Goal: Task Accomplishment & Management: Complete application form

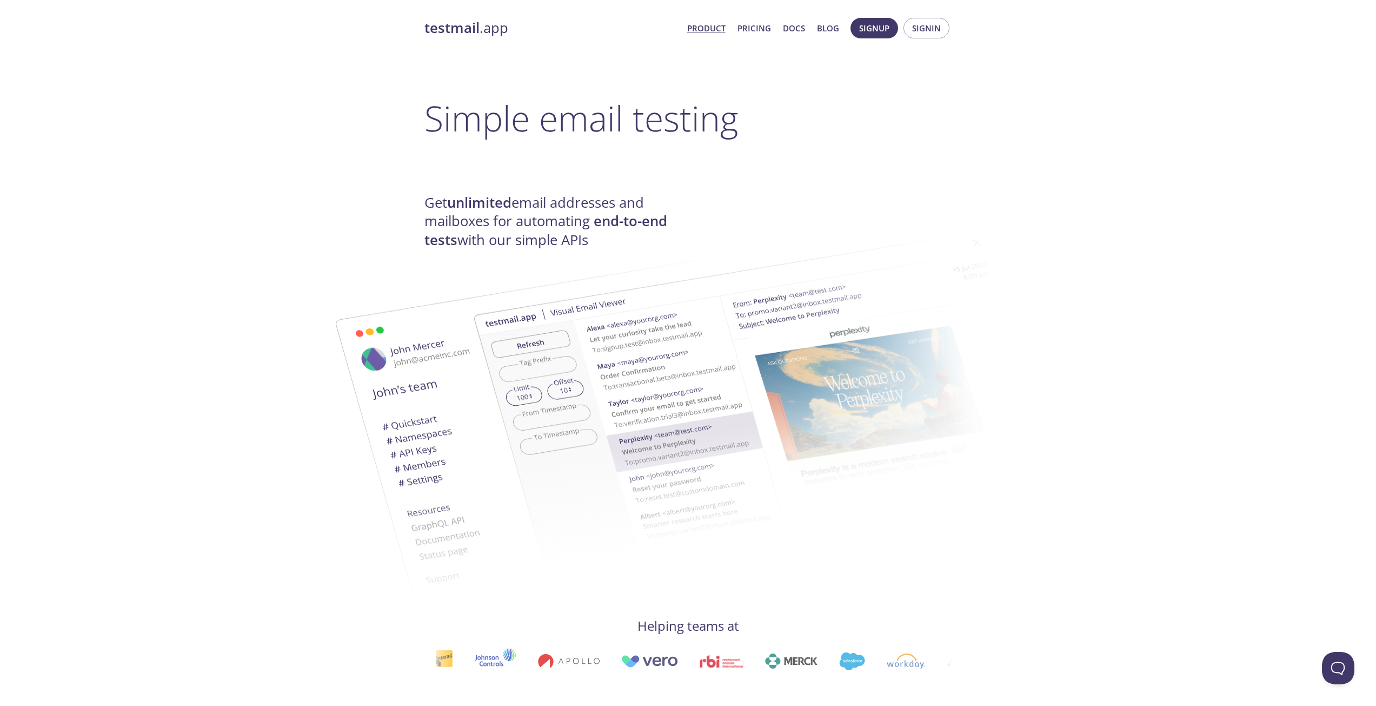
scroll to position [270, 0]
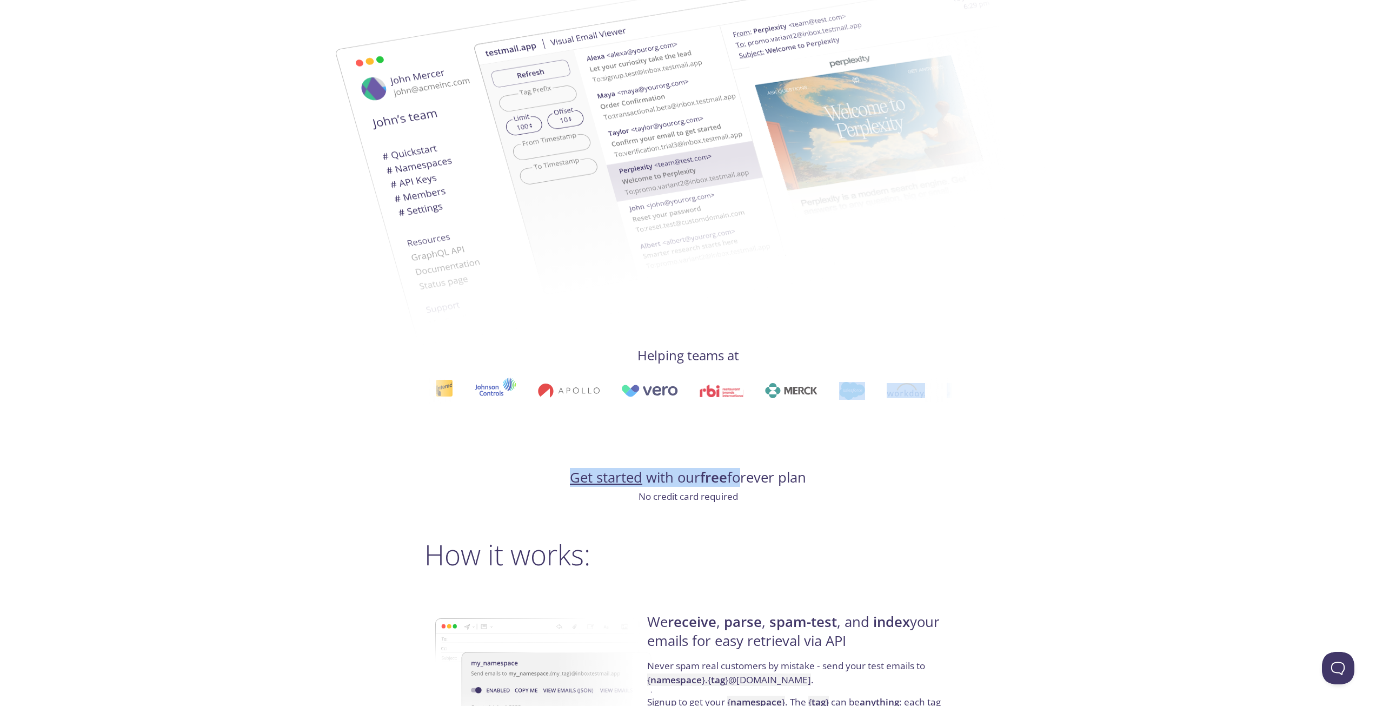
drag, startPoint x: 671, startPoint y: 401, endPoint x: 734, endPoint y: 426, distance: 68.2
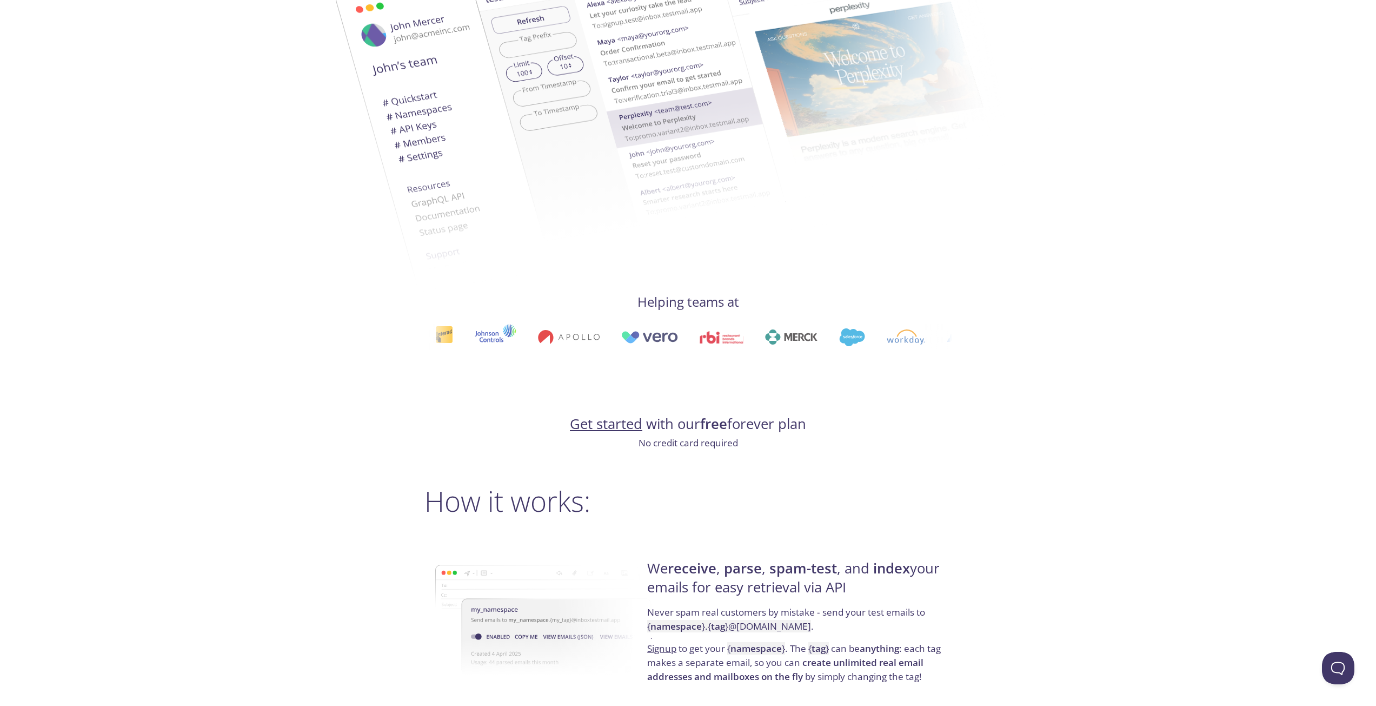
click at [751, 428] on h4 "Get started with our free forever plan" at bounding box center [689, 424] width 528 height 18
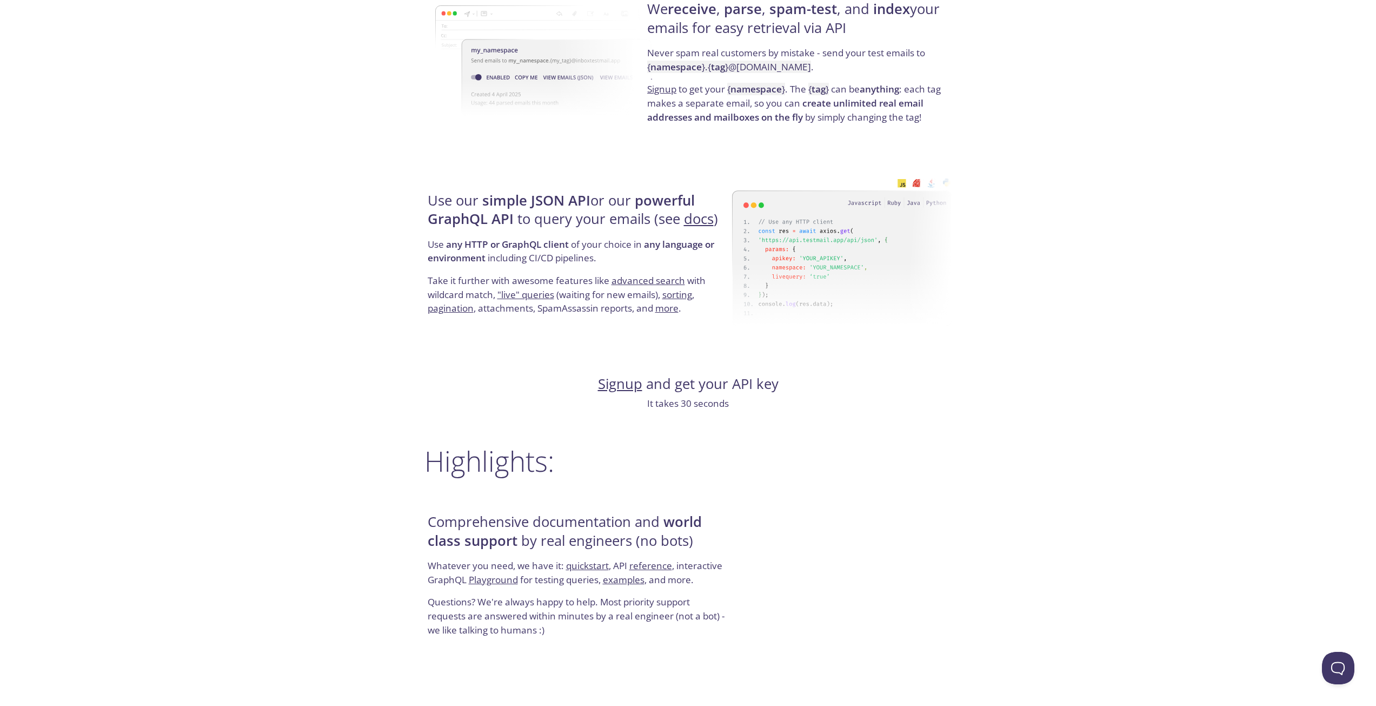
scroll to position [973, 0]
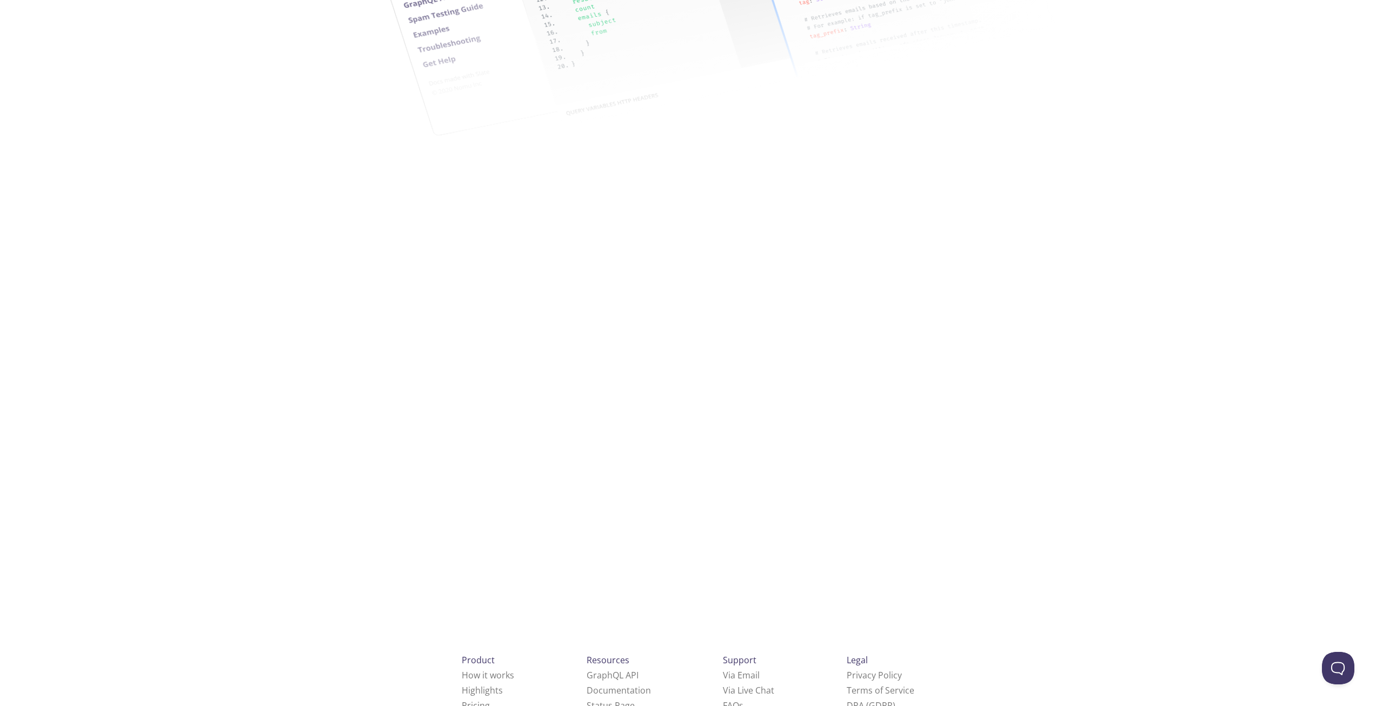
drag, startPoint x: 824, startPoint y: 437, endPoint x: 710, endPoint y: 579, distance: 181.2
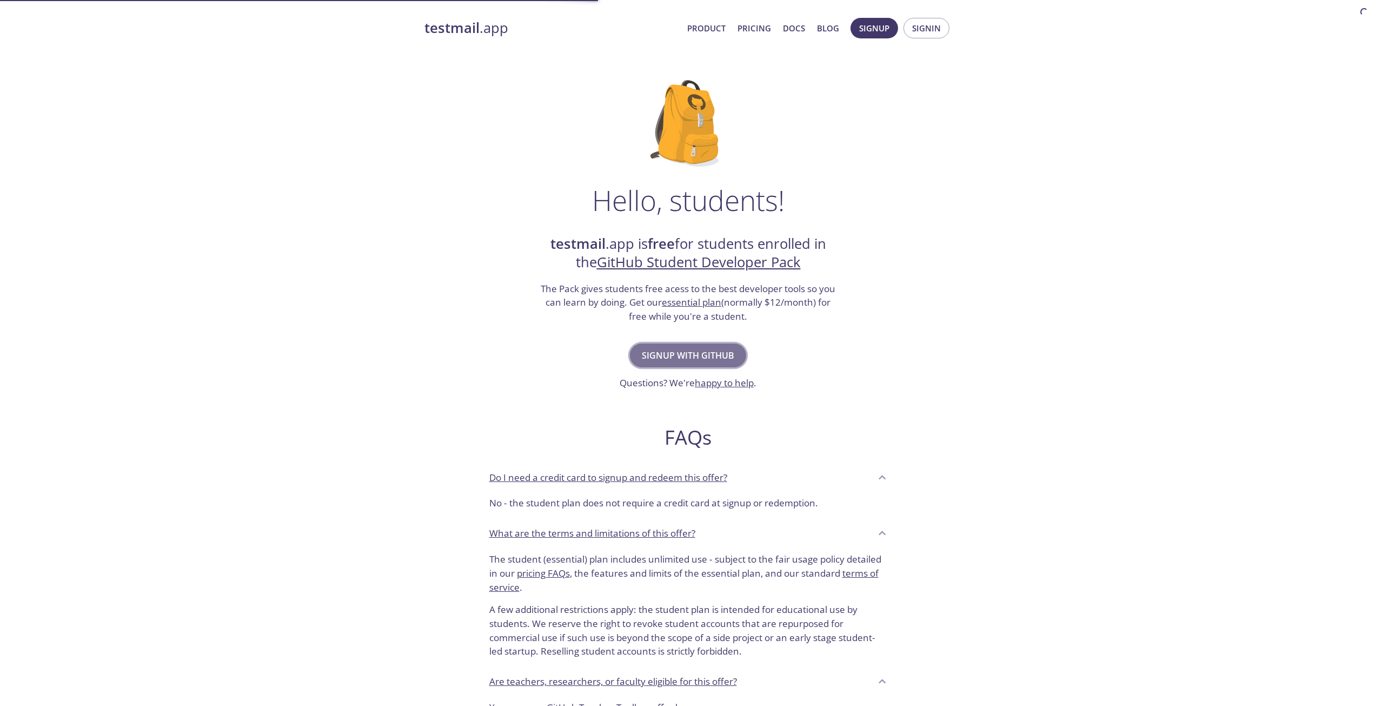
click at [705, 352] on span "Signup with GitHub" at bounding box center [688, 355] width 92 height 15
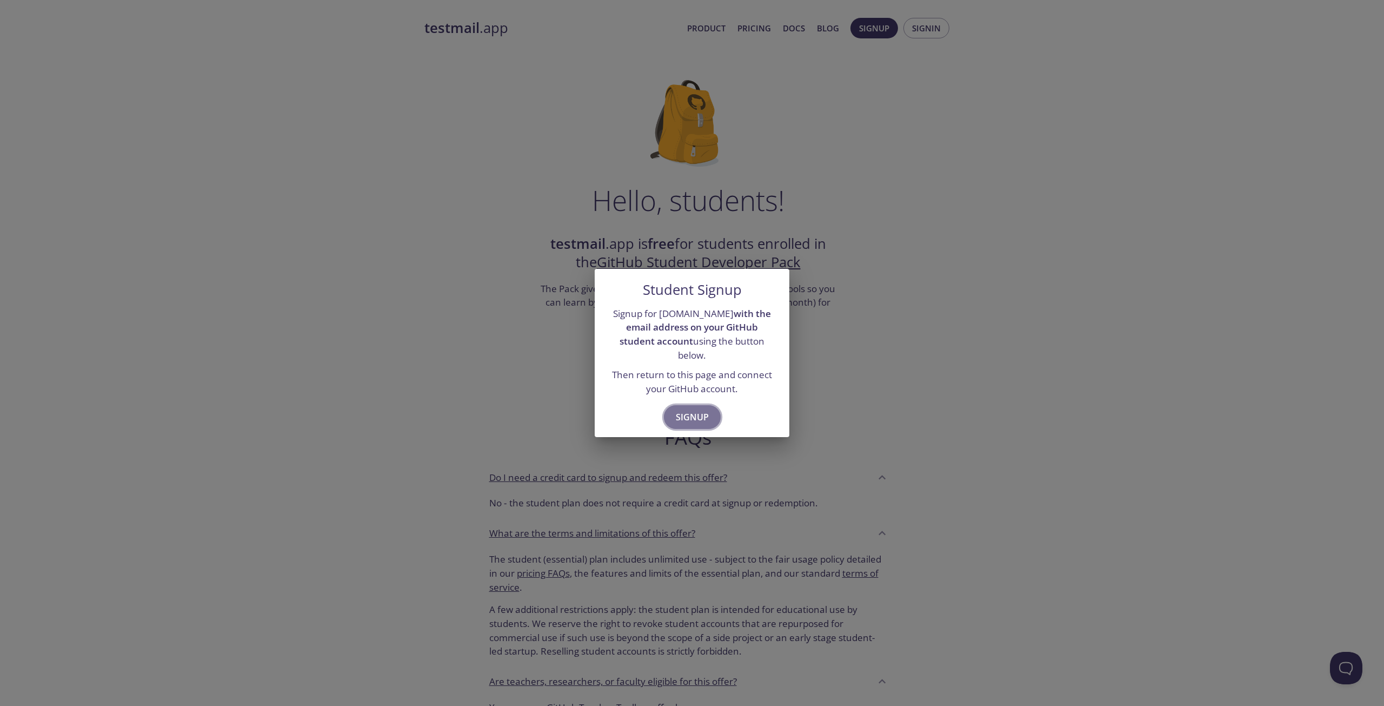
click at [698, 409] on span "Signup" at bounding box center [692, 416] width 33 height 15
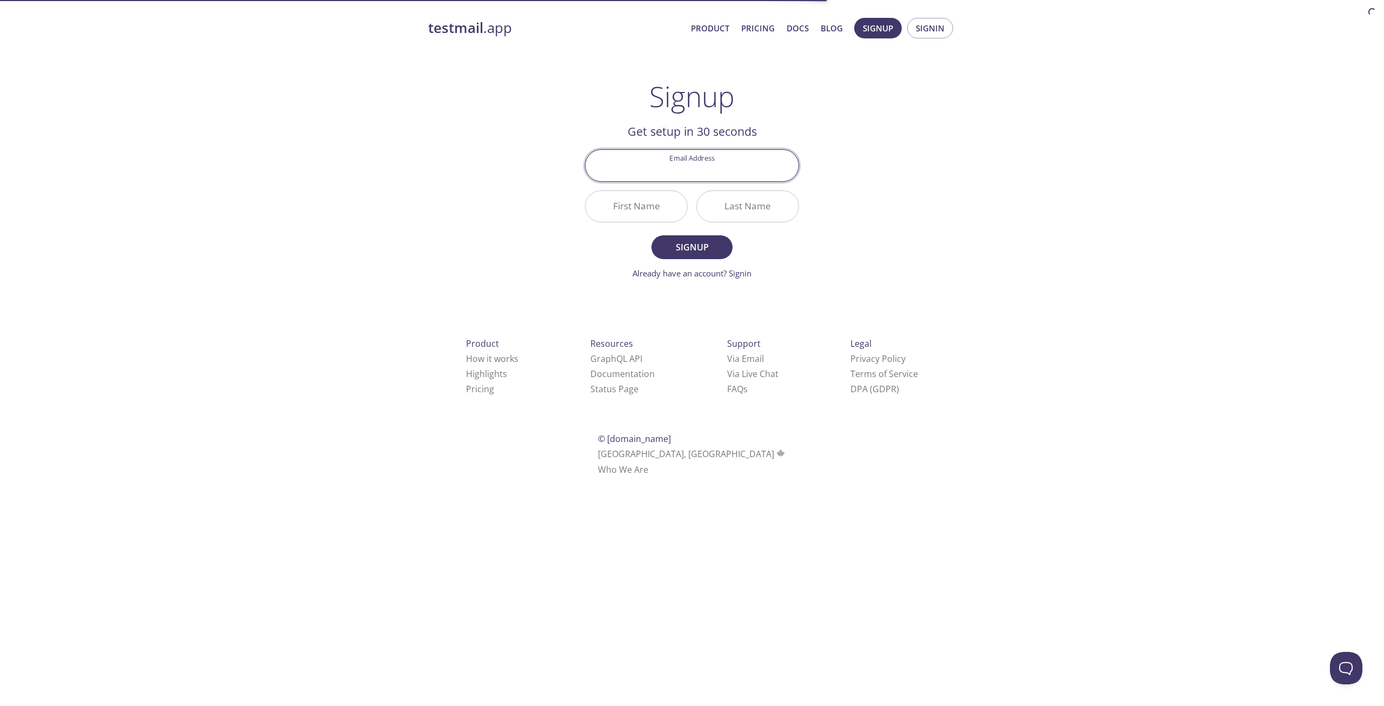
click at [675, 163] on input "Email Address" at bounding box center [692, 165] width 213 height 31
type input "rolkoztm@outlook.com"
click at [658, 206] on input "First Name" at bounding box center [637, 206] width 102 height 31
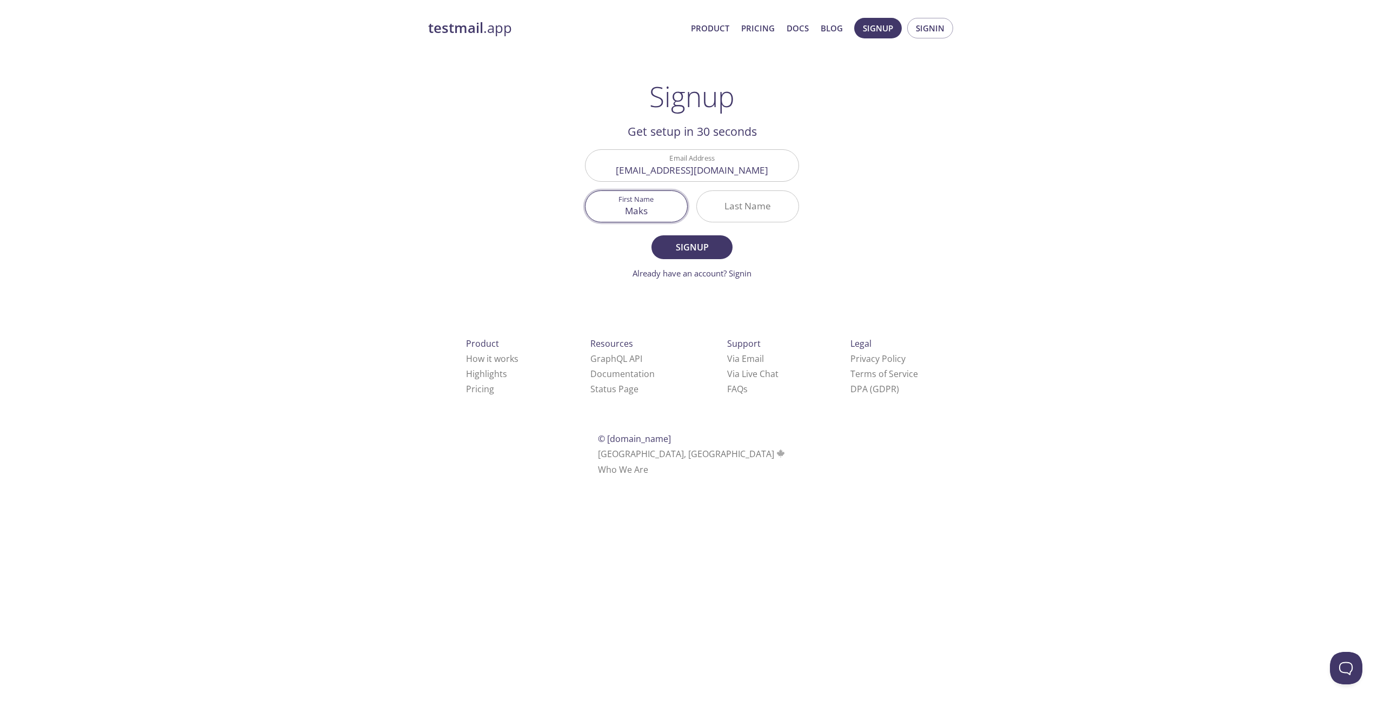
type input "Maks"
click at [744, 208] on input "Last Name" at bounding box center [748, 206] width 102 height 31
type input "rolkoz"
click at [652, 235] on button "Signup" at bounding box center [692, 247] width 81 height 24
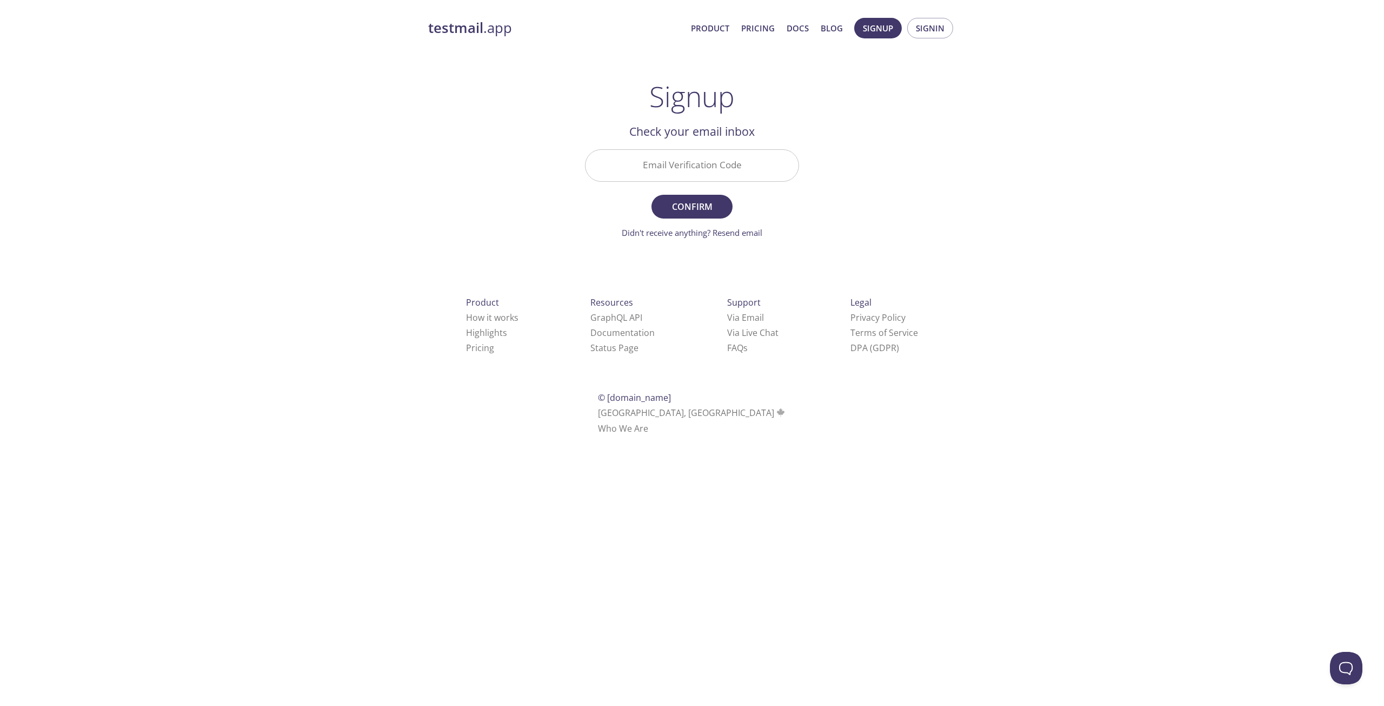
click at [692, 171] on input "Email Verification Code" at bounding box center [692, 165] width 213 height 31
click at [639, 449] on html "testmail .app Product Pricing Docs Blog Signup Signin Signup Get setup in 30 se…" at bounding box center [692, 224] width 1384 height 449
paste input "AL1MEVJ"
click at [602, 151] on input "Email Verification Code" at bounding box center [692, 165] width 213 height 31
type input "AL1MEVJ"
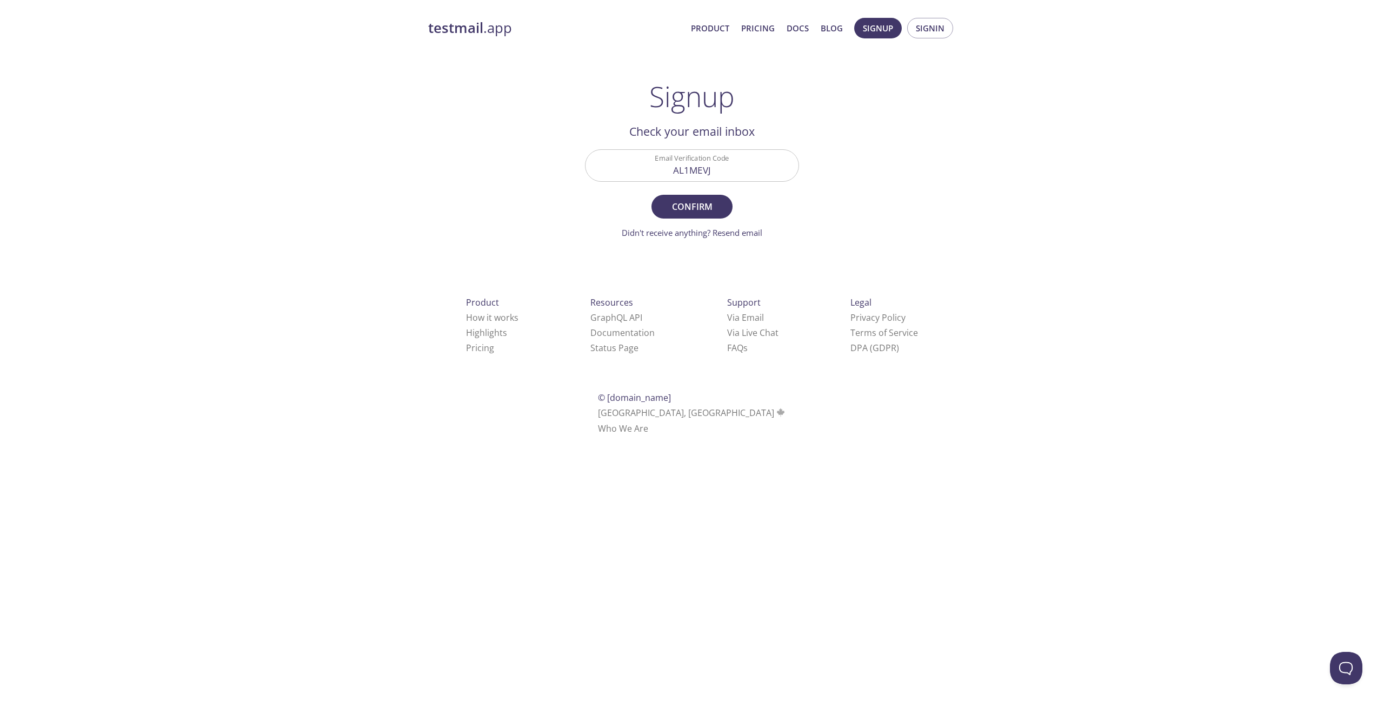
click at [803, 205] on main "Signup Get setup in 30 seconds Email Address rolkoztm@outlook.com First Name Ma…" at bounding box center [692, 159] width 240 height 158
click at [741, 198] on form "Email Verification Code AL1MEVJ Confirm Didn't receive anything? Resend email" at bounding box center [692, 193] width 214 height 89
drag, startPoint x: 710, startPoint y: 204, endPoint x: 717, endPoint y: 205, distance: 7.2
click at [714, 205] on span "Confirm" at bounding box center [692, 206] width 57 height 15
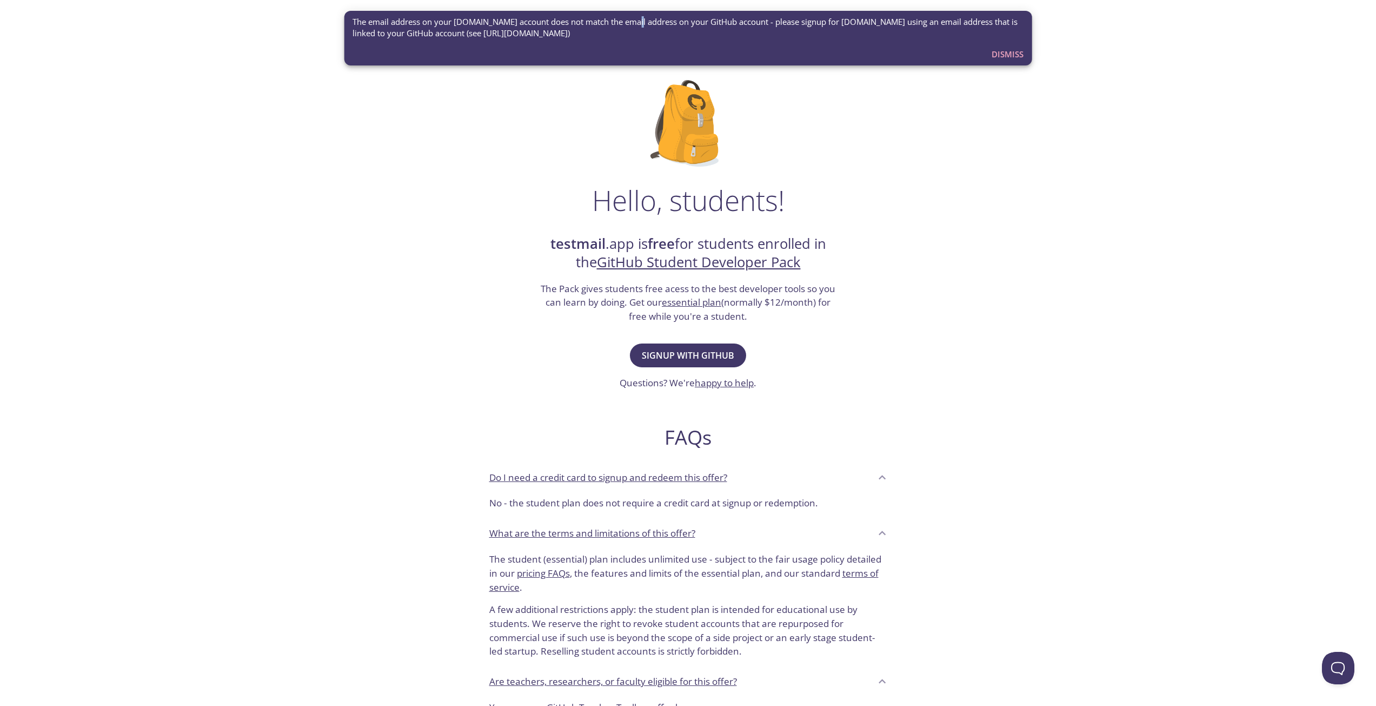
drag, startPoint x: 631, startPoint y: 25, endPoint x: 664, endPoint y: 26, distance: 33.6
click at [649, 25] on span "The email address on your testmail.app account does not match the email address…" at bounding box center [688, 27] width 671 height 23
click at [932, 132] on div "Hello, students! testmail .app is free for students enrolled in the GitHub Stud…" at bounding box center [689, 393] width 528 height 660
click at [1011, 65] on div "The email address on your testmail.app account does not match the email address…" at bounding box center [688, 38] width 688 height 61
click at [1011, 57] on span "Dismiss" at bounding box center [1008, 54] width 32 height 14
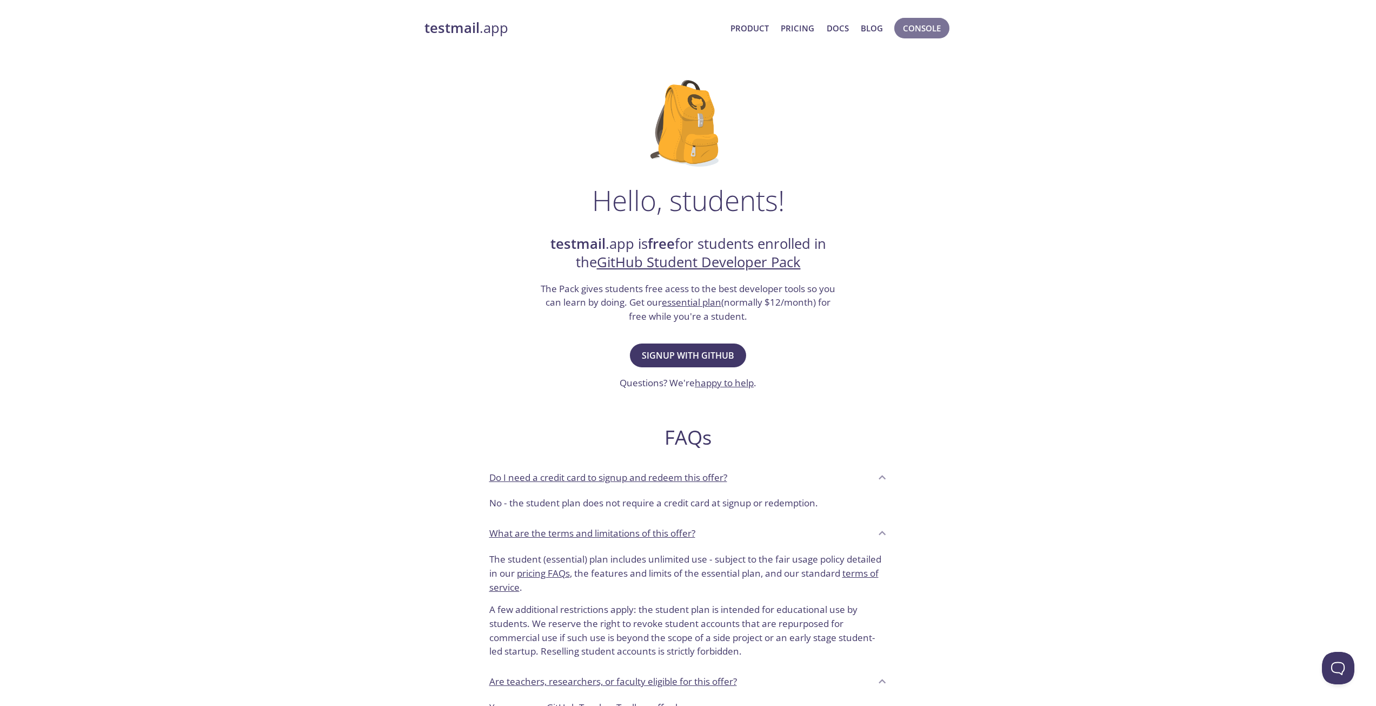
drag, startPoint x: 936, startPoint y: 26, endPoint x: 889, endPoint y: 38, distance: 48.5
click at [892, 38] on span "Console" at bounding box center [922, 28] width 61 height 26
click at [700, 333] on div "Hello, students! testmail .app is free for students enrolled in the GitHub Stud…" at bounding box center [689, 393] width 528 height 660
click at [698, 342] on div "Signup with GitHub Questions? We're happy to help ." at bounding box center [688, 365] width 137 height 49
click at [686, 354] on span "Signup with GitHub" at bounding box center [688, 355] width 92 height 15
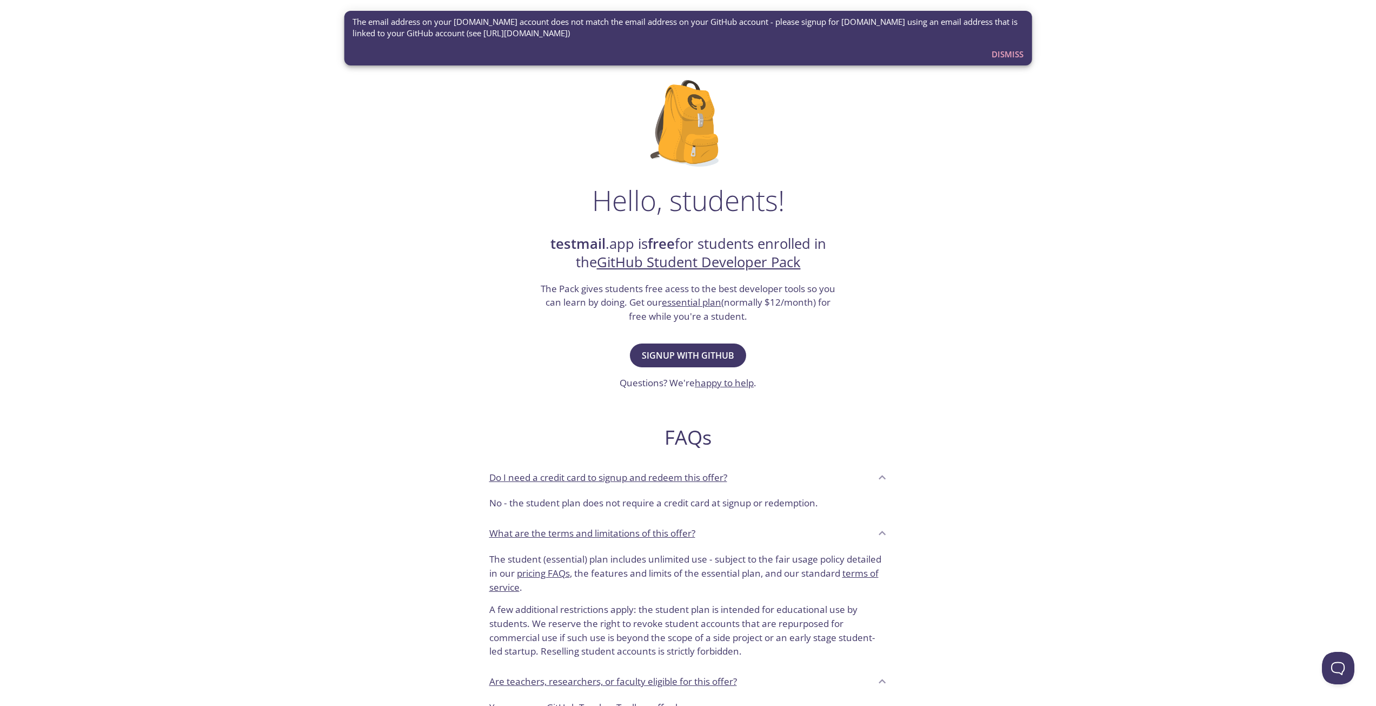
drag, startPoint x: 571, startPoint y: 118, endPoint x: 536, endPoint y: 117, distance: 35.2
